Goal: Connect with others: Share content

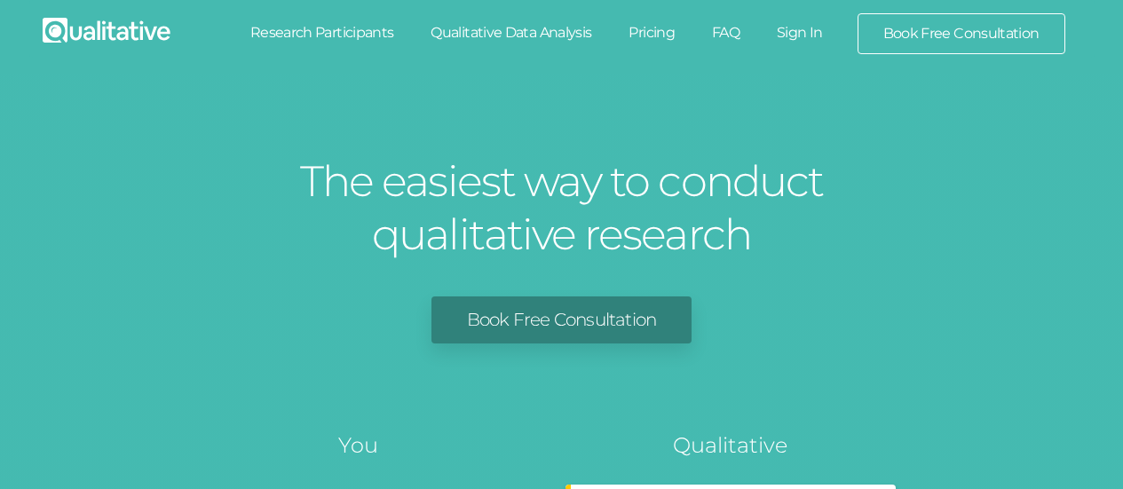
click at [820, 48] on link "Sign In" at bounding box center [799, 32] width 83 height 39
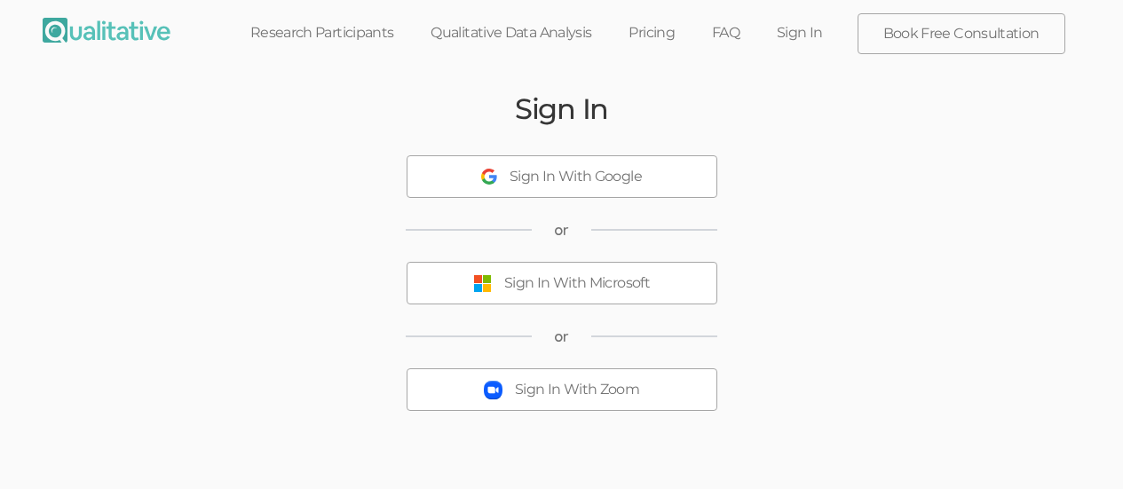
click at [593, 380] on div "Sign In With Zoom" at bounding box center [577, 390] width 124 height 20
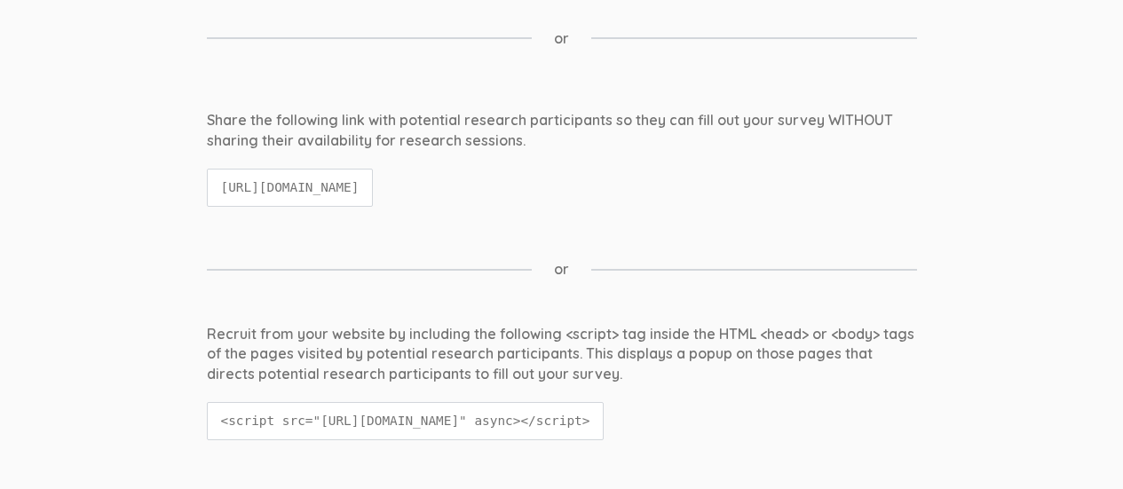
scroll to position [404, 0]
click at [228, 185] on code "[URL][DOMAIN_NAME]" at bounding box center [290, 187] width 167 height 38
drag, startPoint x: 218, startPoint y: 185, endPoint x: 665, endPoint y: 184, distance: 446.4
click at [374, 184] on code "[URL][DOMAIN_NAME]" at bounding box center [290, 187] width 167 height 38
copy code "https://qualitative.io/survey/684d8509a65a03628e1d029c/question"
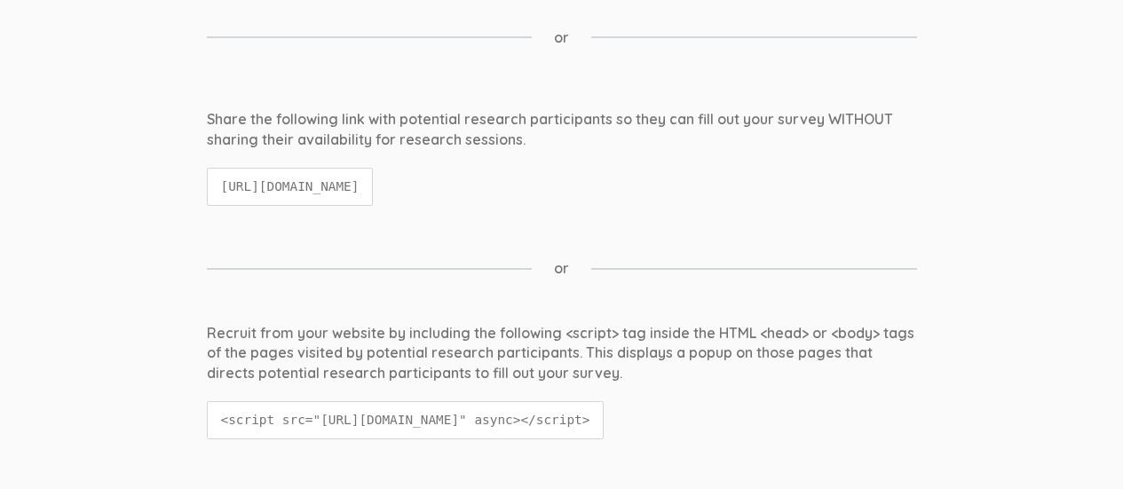
click at [376, 219] on div "Share the following link with potential research participants so they can fill …" at bounding box center [561, 166] width 737 height 114
click at [233, 183] on code "[URL][DOMAIN_NAME]" at bounding box center [290, 187] width 167 height 38
drag, startPoint x: 218, startPoint y: 183, endPoint x: 896, endPoint y: 220, distance: 679.1
click at [896, 220] on div "Share the following link with potential research participants so they can fill …" at bounding box center [561, 166] width 737 height 114
copy code "[URL][DOMAIN_NAME]"
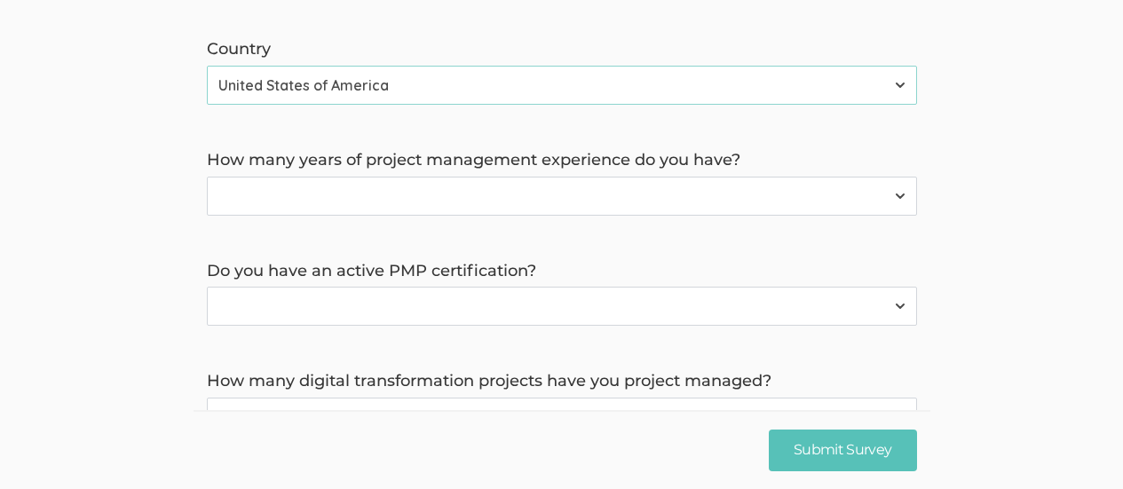
scroll to position [1046, 0]
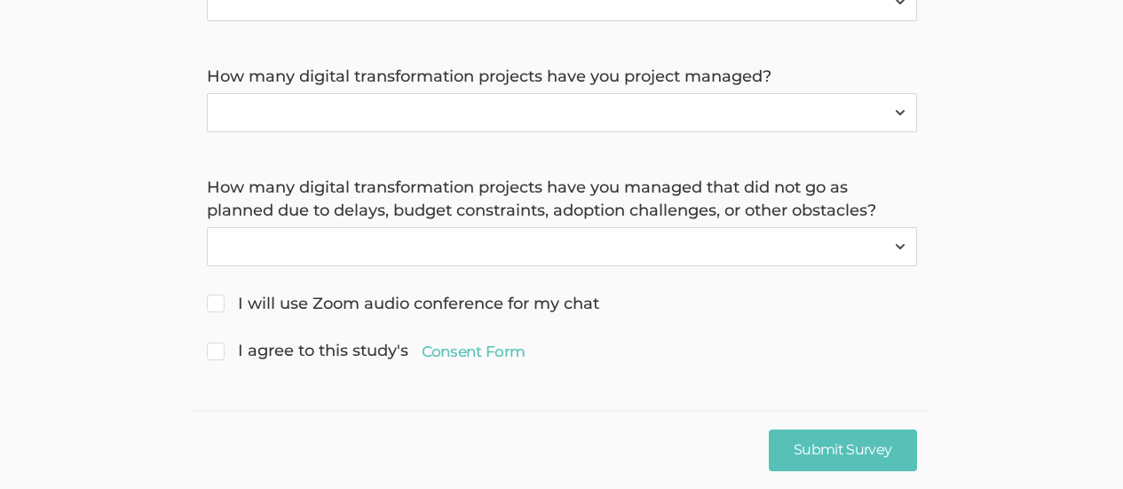
click at [503, 364] on div "I agree to this study's Consent Form" at bounding box center [561, 353] width 737 height 26
click at [487, 354] on link "Consent Form" at bounding box center [474, 351] width 104 height 21
